Goal: Task Accomplishment & Management: Manage account settings

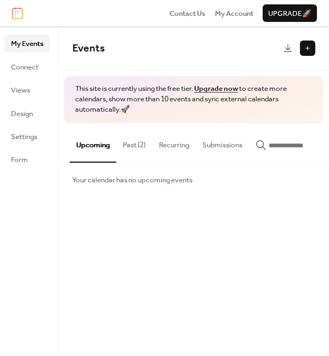
click at [306, 52] on button at bounding box center [307, 48] width 15 height 15
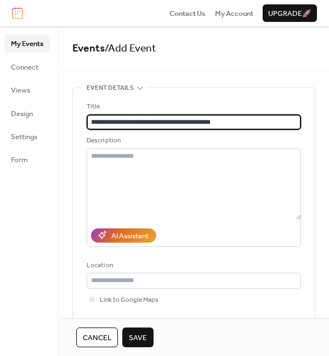
type input "**********"
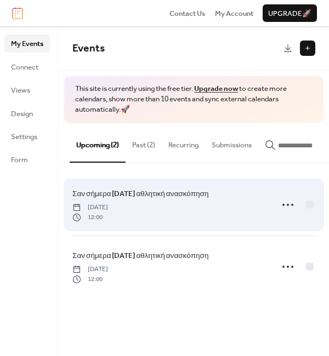
click at [174, 193] on span "Σαν σήμερα [DATE] αθλητική ανασκόπηση" at bounding box center [140, 194] width 136 height 11
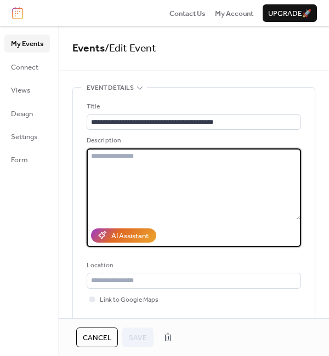
click at [112, 157] on textarea at bounding box center [194, 184] width 214 height 71
paste textarea "**********"
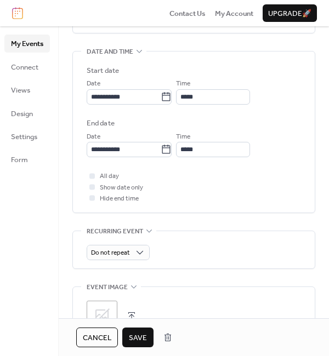
scroll to position [343, 0]
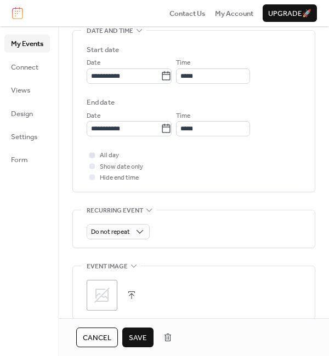
type textarea "**********"
click at [90, 155] on div at bounding box center [91, 154] width 5 height 5
click at [100, 296] on icon at bounding box center [102, 296] width 18 height 18
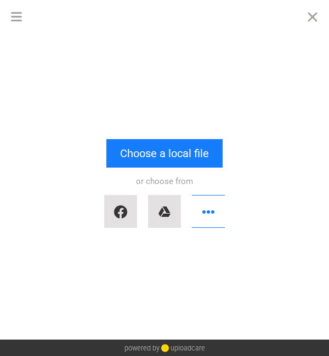
scroll to position [1709, 0]
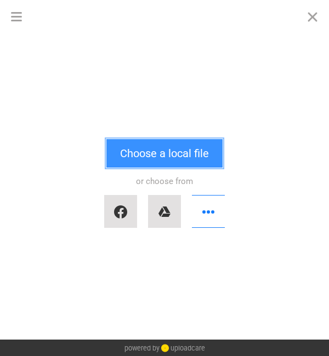
click at [151, 150] on button "Choose a local file" at bounding box center [164, 153] width 116 height 29
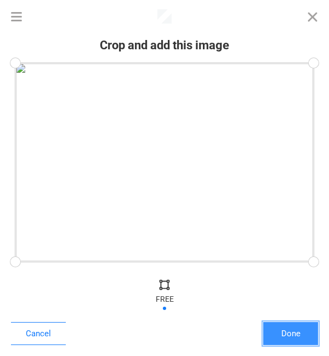
click at [289, 327] on button "Done" at bounding box center [290, 333] width 55 height 23
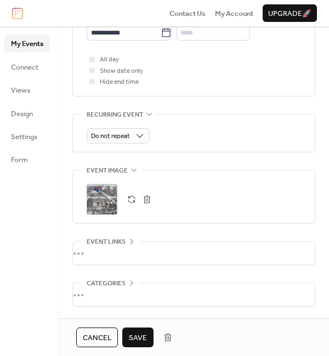
scroll to position [441, 0]
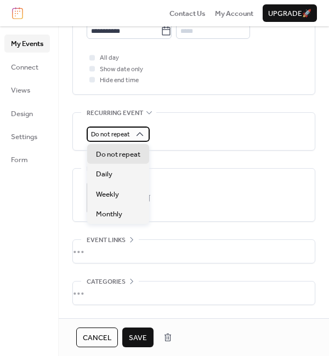
click at [134, 137] on div "Do not repeat" at bounding box center [118, 134] width 63 height 15
click at [166, 123] on div "Do not repeat" at bounding box center [194, 131] width 214 height 37
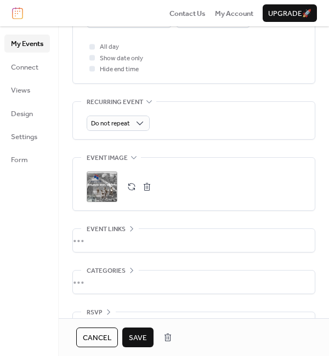
scroll to position [481, 0]
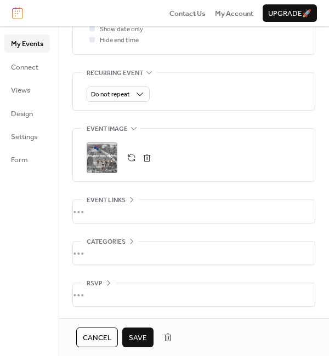
click at [138, 338] on span "Save" at bounding box center [138, 338] width 18 height 11
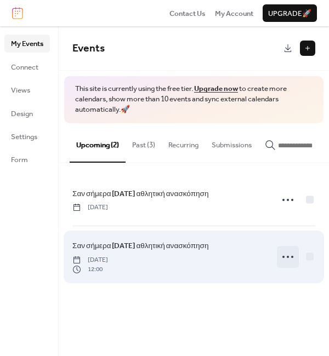
click at [287, 258] on circle at bounding box center [288, 257] width 2 height 2
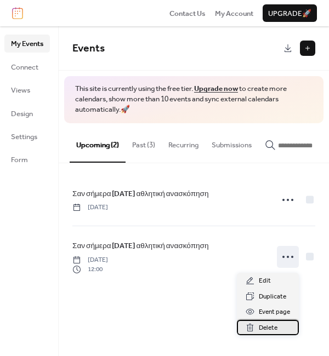
click at [276, 325] on span "Delete" at bounding box center [268, 328] width 19 height 11
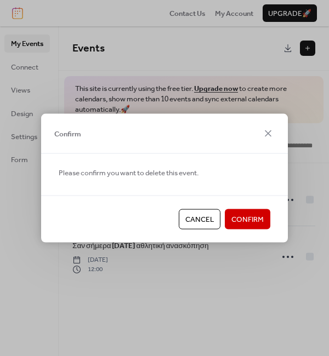
click at [249, 214] on span "Confirm" at bounding box center [247, 219] width 32 height 11
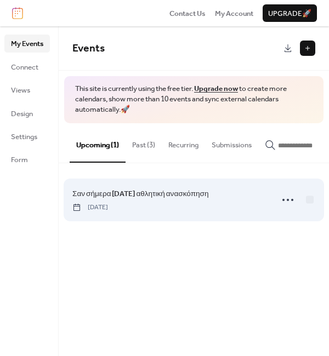
click at [154, 192] on span "Σαν σήμερα [DATE] αθλητική ανασκόπηση" at bounding box center [140, 194] width 136 height 11
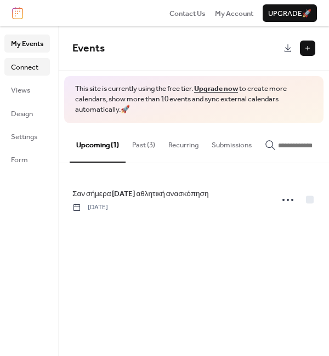
click at [26, 62] on span "Connect" at bounding box center [24, 67] width 27 height 11
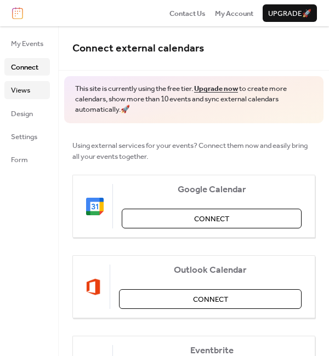
click at [30, 88] on link "Views" at bounding box center [26, 90] width 45 height 18
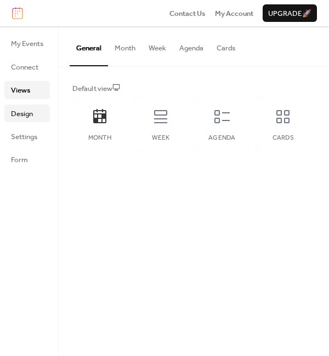
click at [30, 110] on span "Design" at bounding box center [22, 114] width 22 height 11
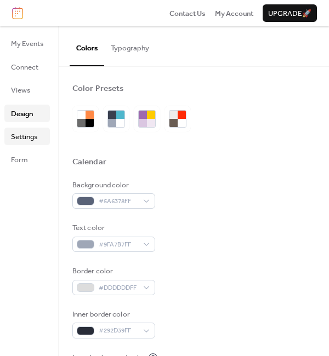
click at [30, 132] on span "Settings" at bounding box center [24, 137] width 26 height 11
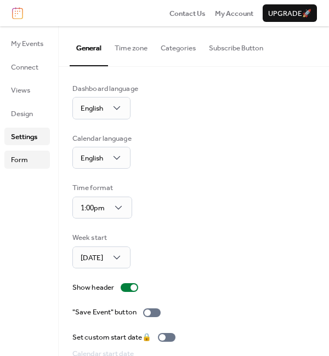
click at [30, 158] on link "Form" at bounding box center [26, 160] width 45 height 18
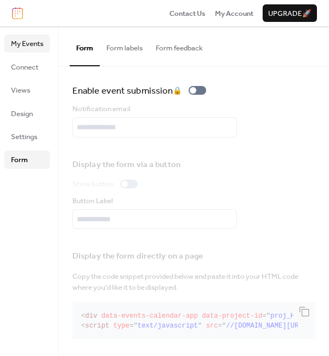
click at [33, 49] on span "My Events" at bounding box center [27, 43] width 32 height 11
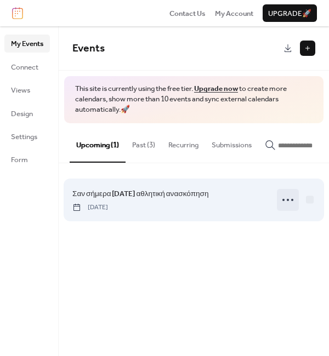
click at [292, 199] on icon at bounding box center [288, 200] width 18 height 18
